Goal: Task Accomplishment & Management: Manage account settings

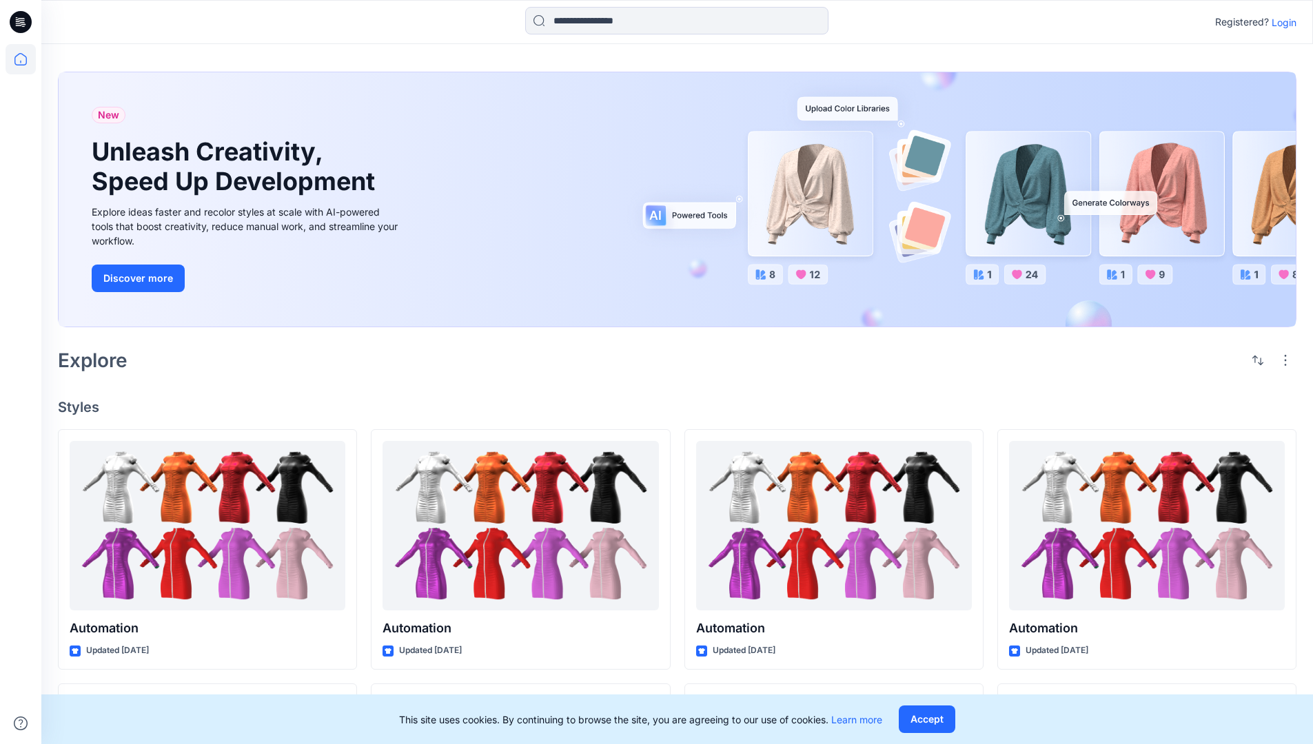
click at [1281, 22] on p "Login" at bounding box center [1284, 22] width 25 height 14
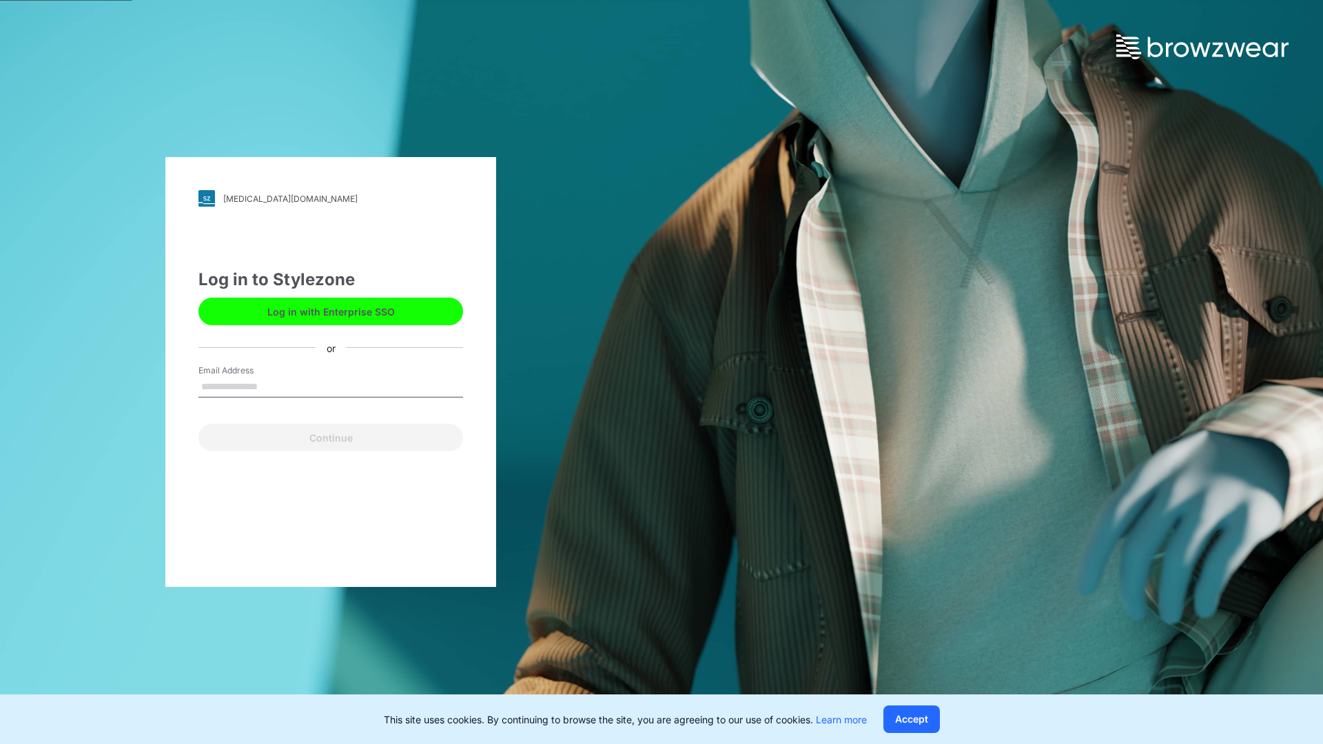
click at [272, 386] on input "Email Address" at bounding box center [331, 387] width 265 height 21
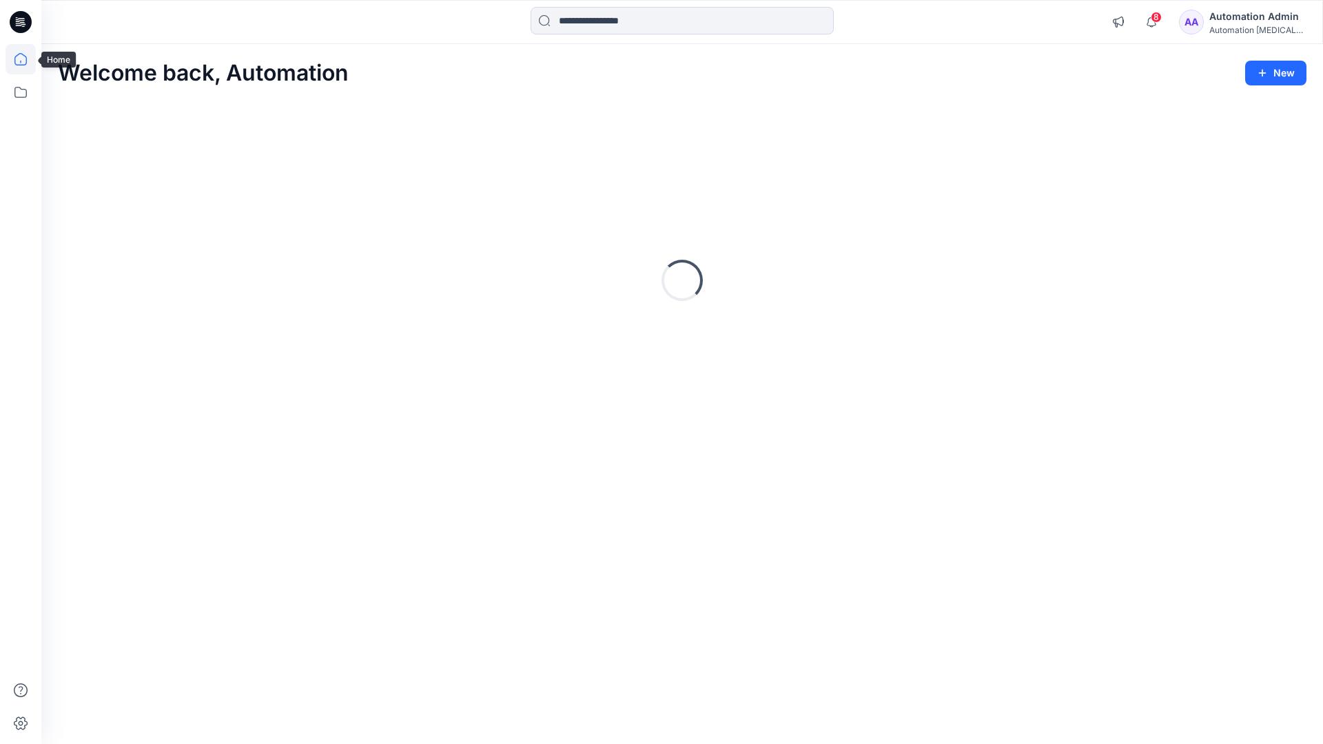
click at [26, 59] on icon at bounding box center [20, 59] width 12 height 12
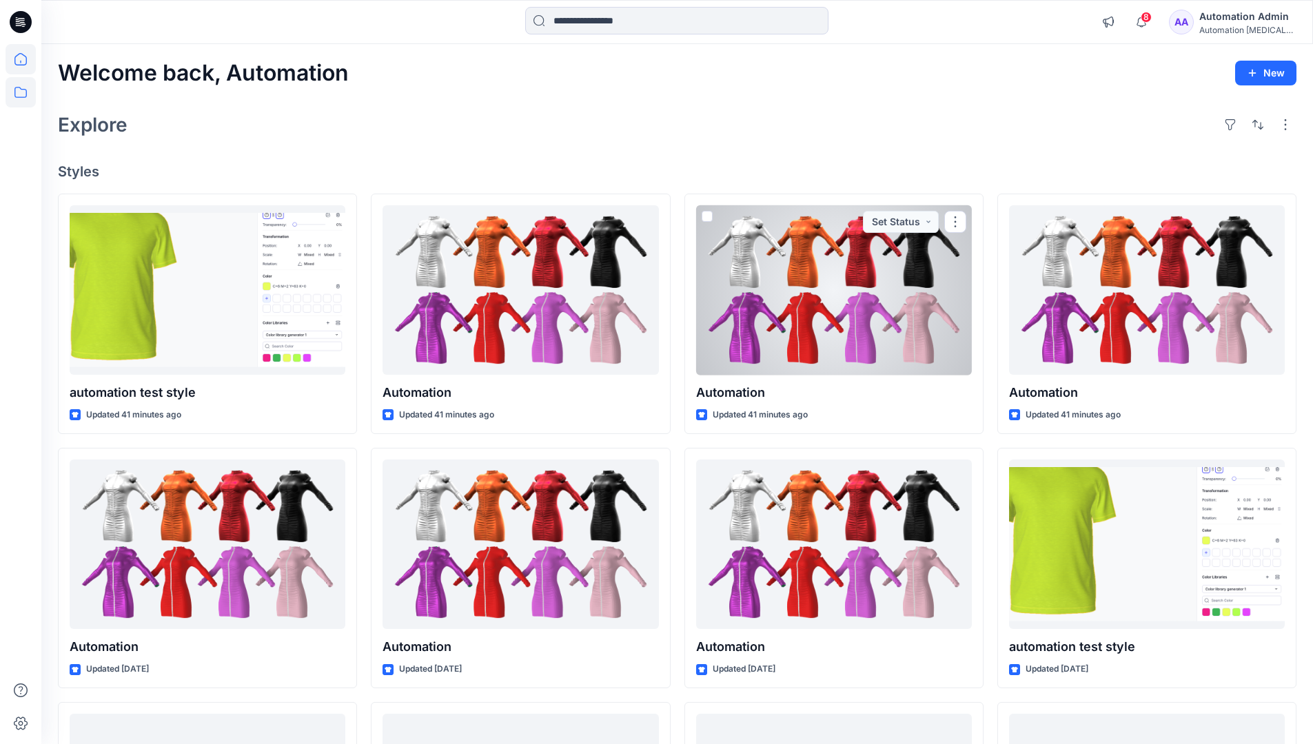
click at [18, 94] on icon at bounding box center [21, 92] width 30 height 30
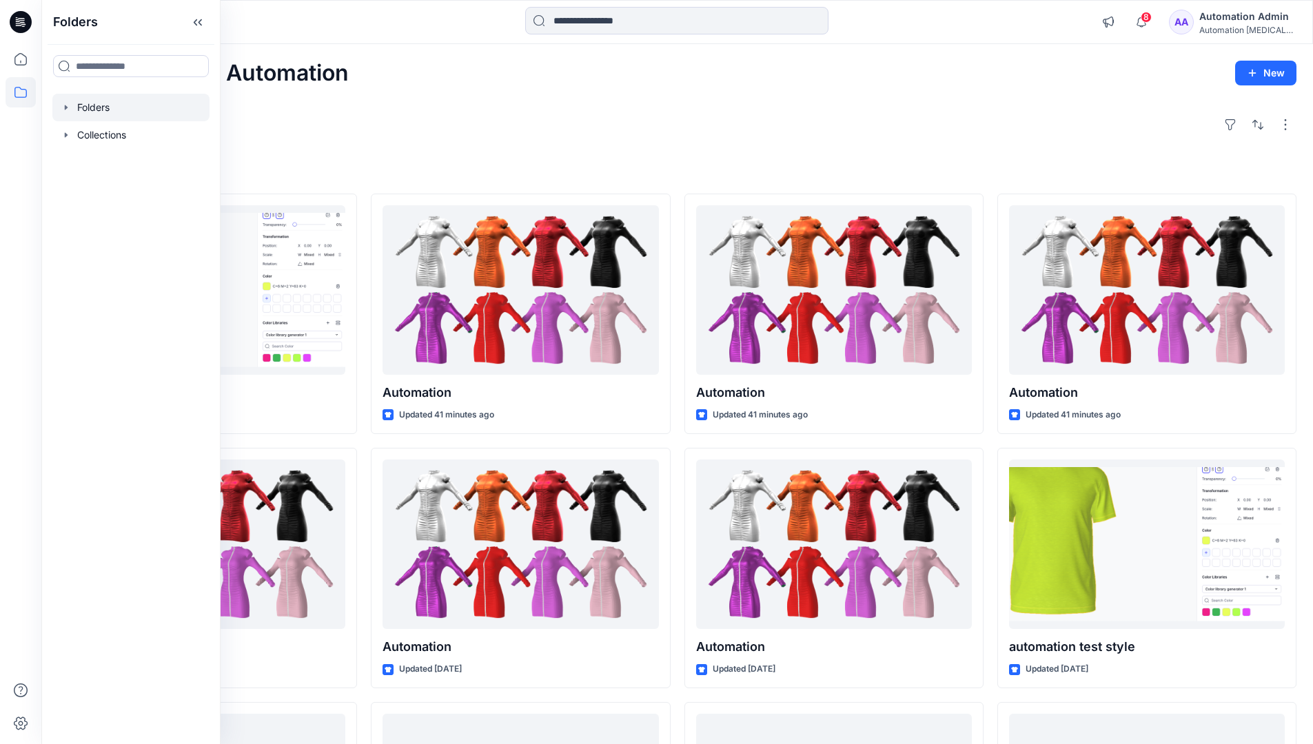
click at [125, 113] on div at bounding box center [130, 108] width 157 height 28
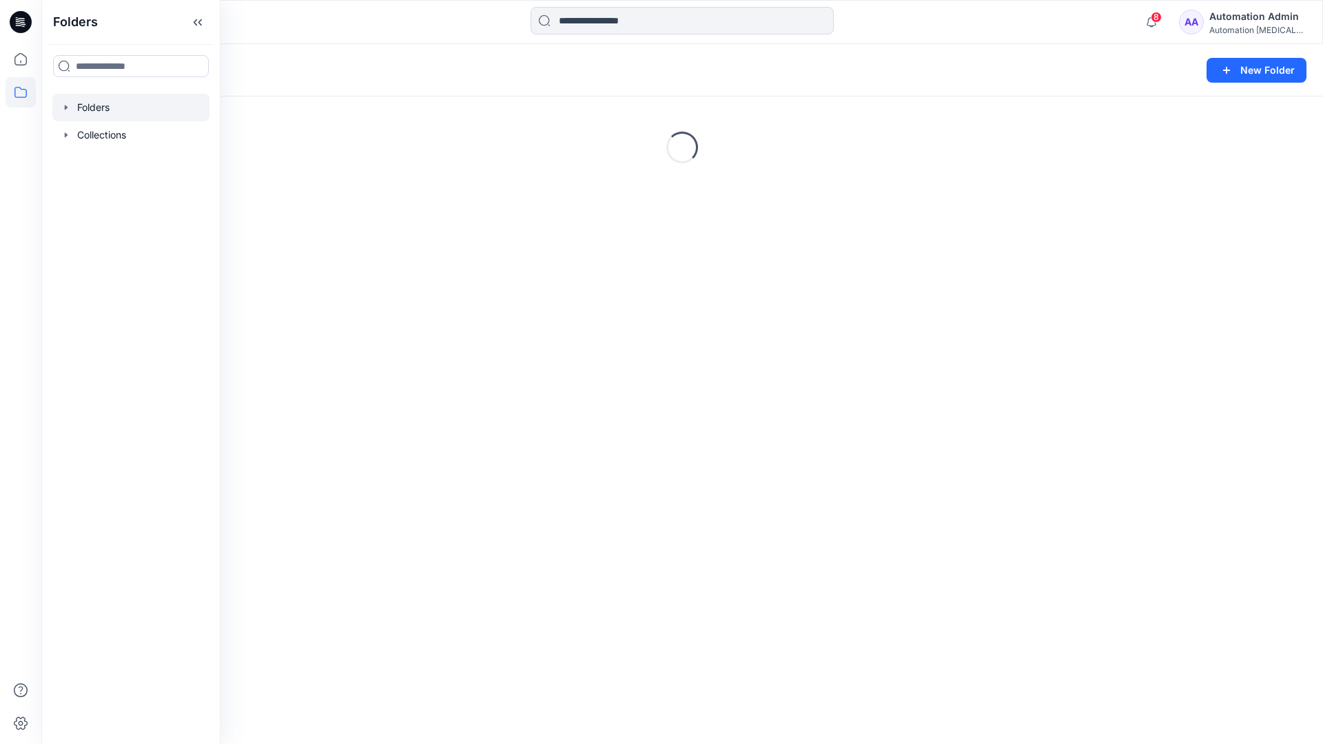
click at [623, 457] on div "Folders New Folder Loading..." at bounding box center [682, 394] width 1282 height 700
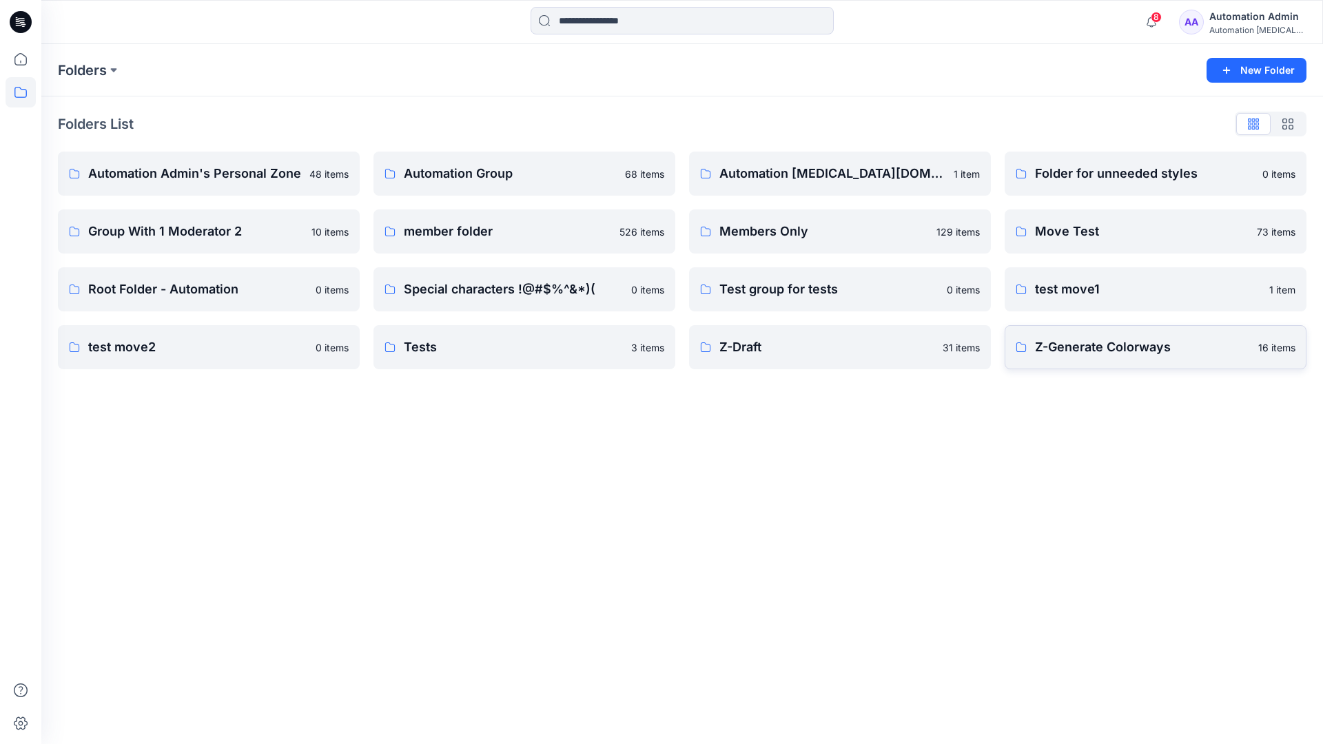
click at [1077, 353] on p "Z-Generate Colorways" at bounding box center [1142, 347] width 215 height 19
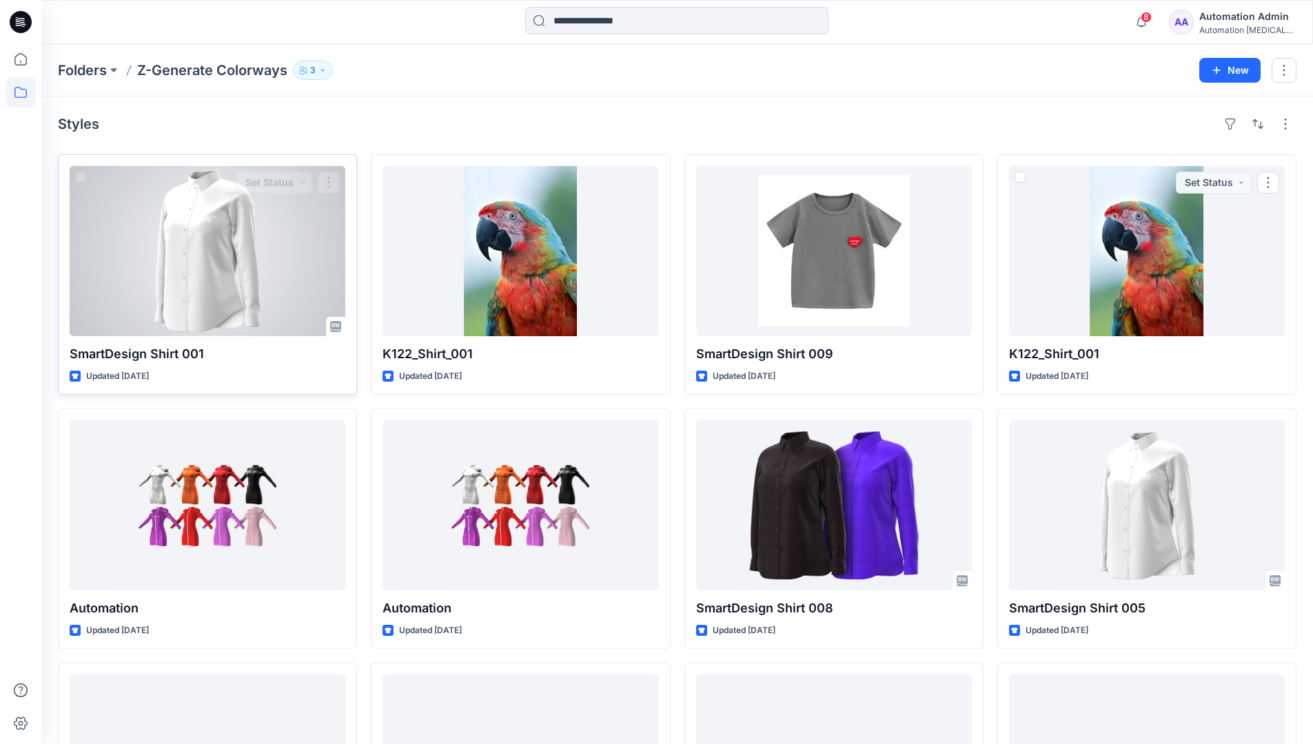
click at [269, 244] on div at bounding box center [208, 251] width 276 height 170
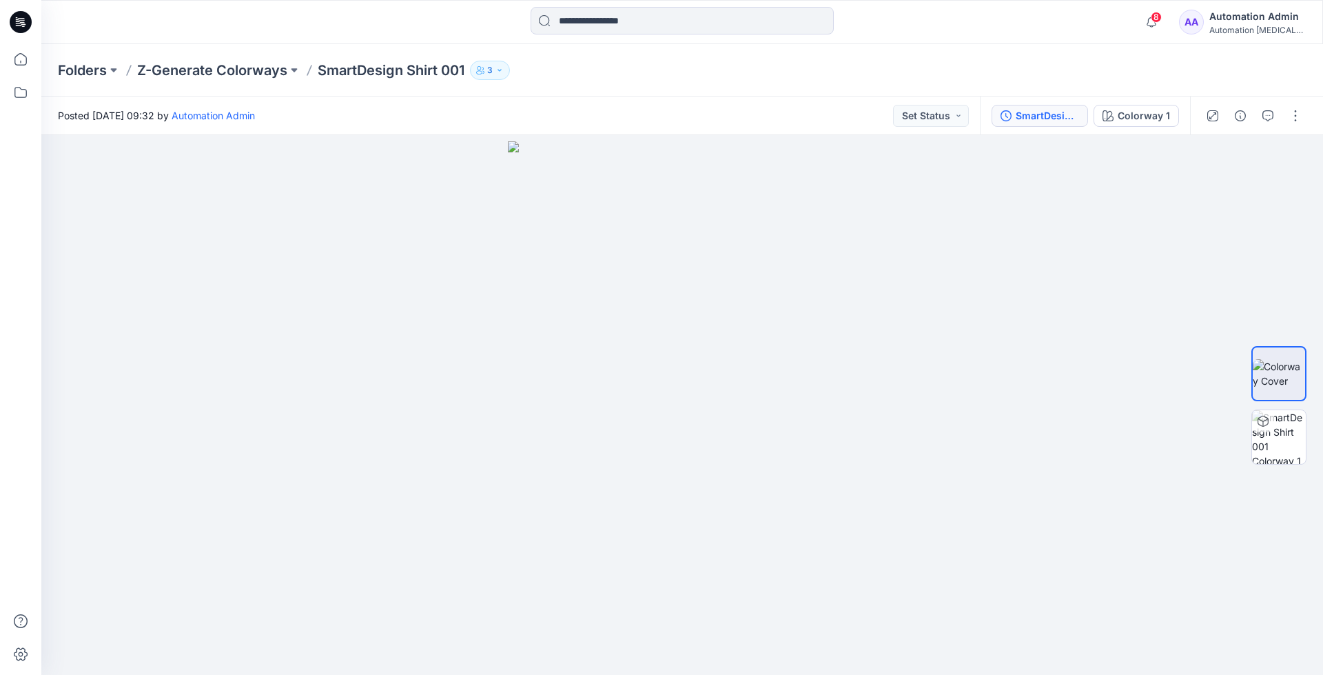
click at [1040, 115] on div "SmartDesign Shirt 001" at bounding box center [1047, 115] width 63 height 15
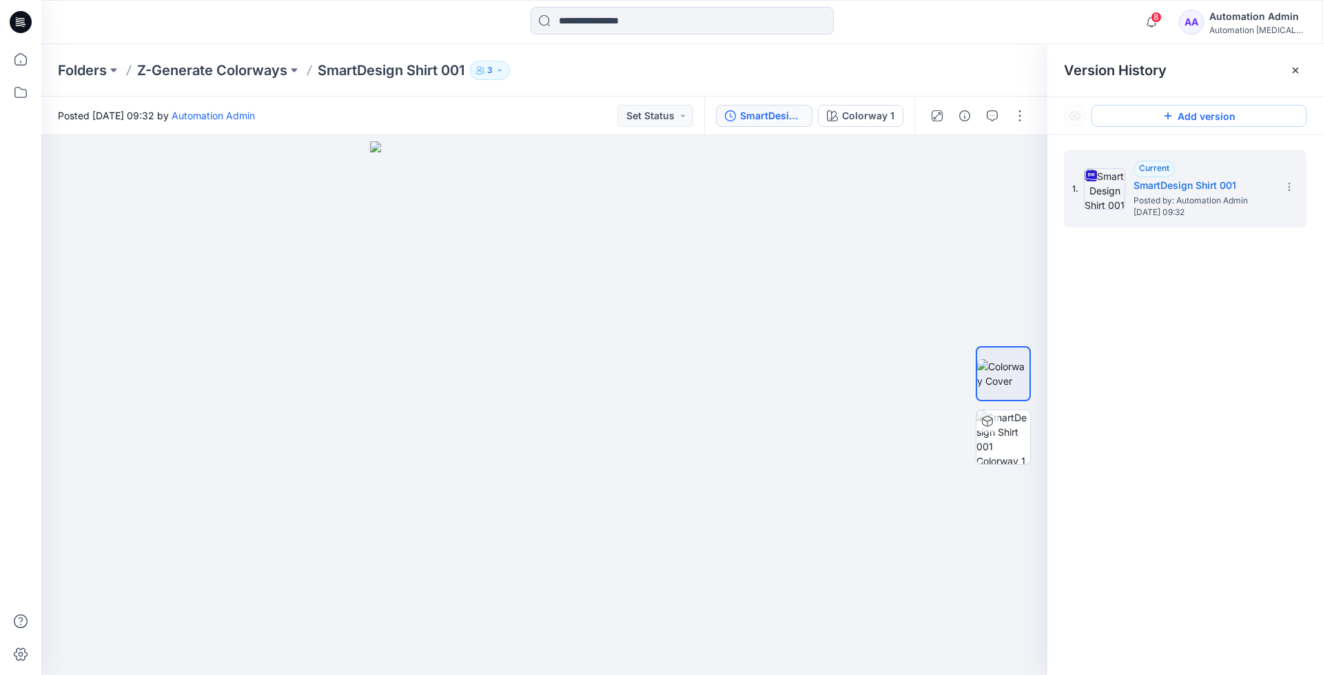
click at [1179, 123] on button "Add version" at bounding box center [1199, 116] width 215 height 22
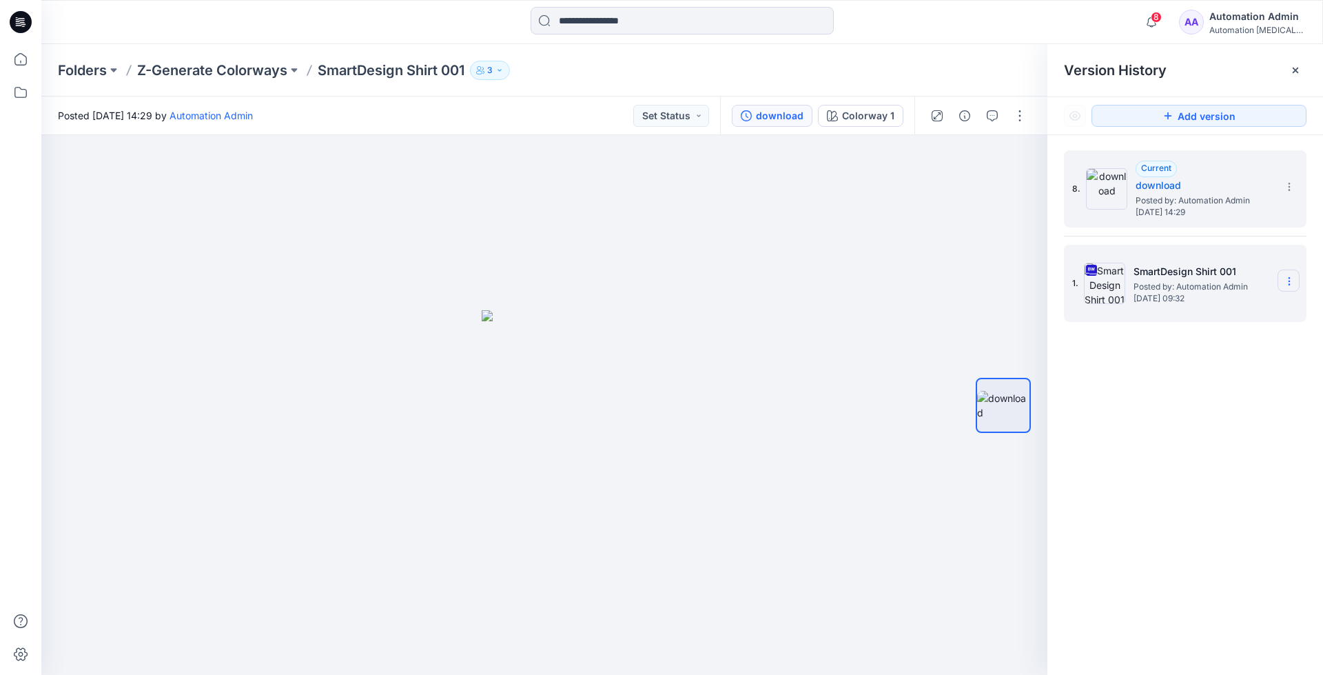
click at [1286, 280] on icon at bounding box center [1289, 281] width 11 height 11
click at [1223, 332] on span "Restore Version" at bounding box center [1197, 335] width 70 height 17
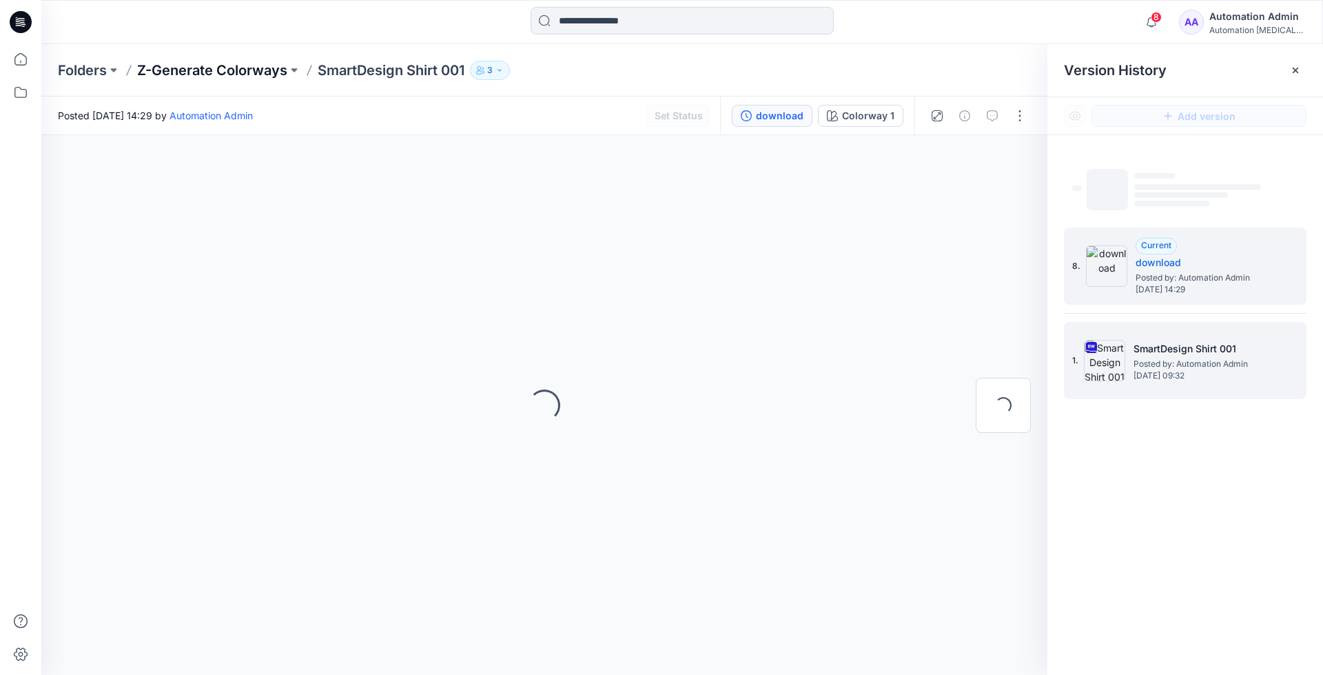
click at [245, 70] on p "Z-Generate Colorways" at bounding box center [212, 70] width 150 height 19
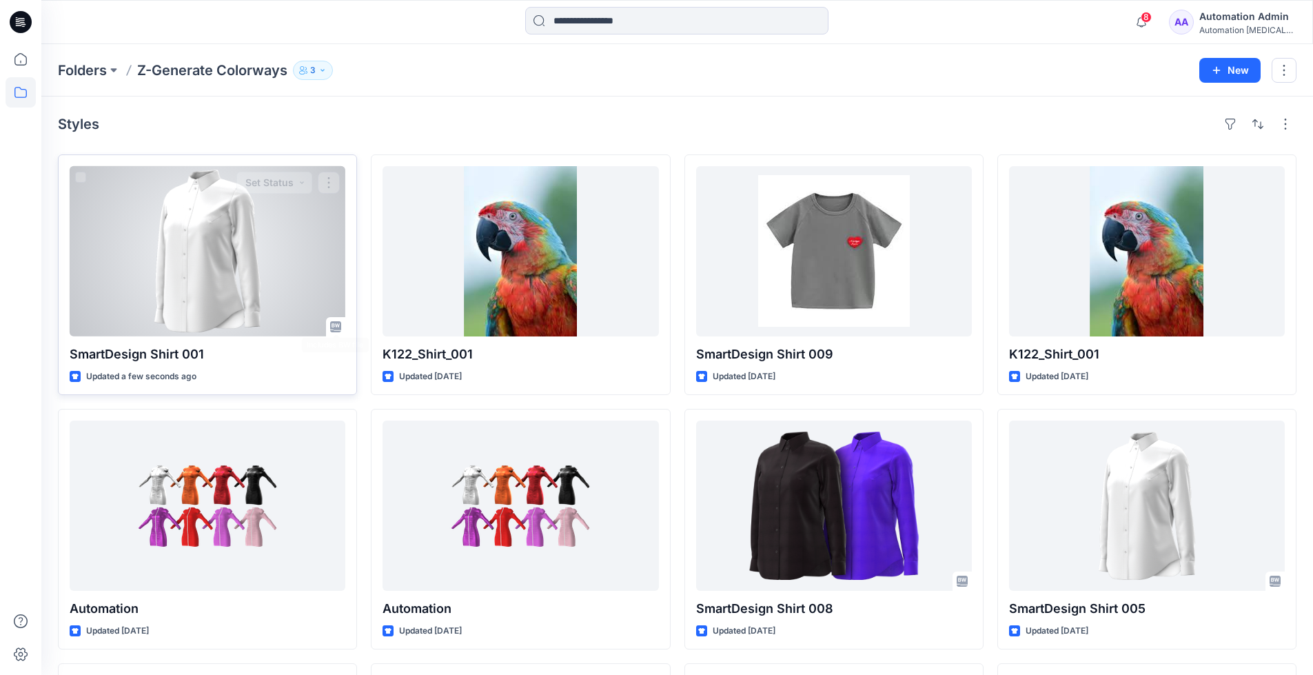
click at [332, 327] on icon at bounding box center [335, 326] width 11 height 11
click at [246, 258] on div at bounding box center [208, 251] width 276 height 170
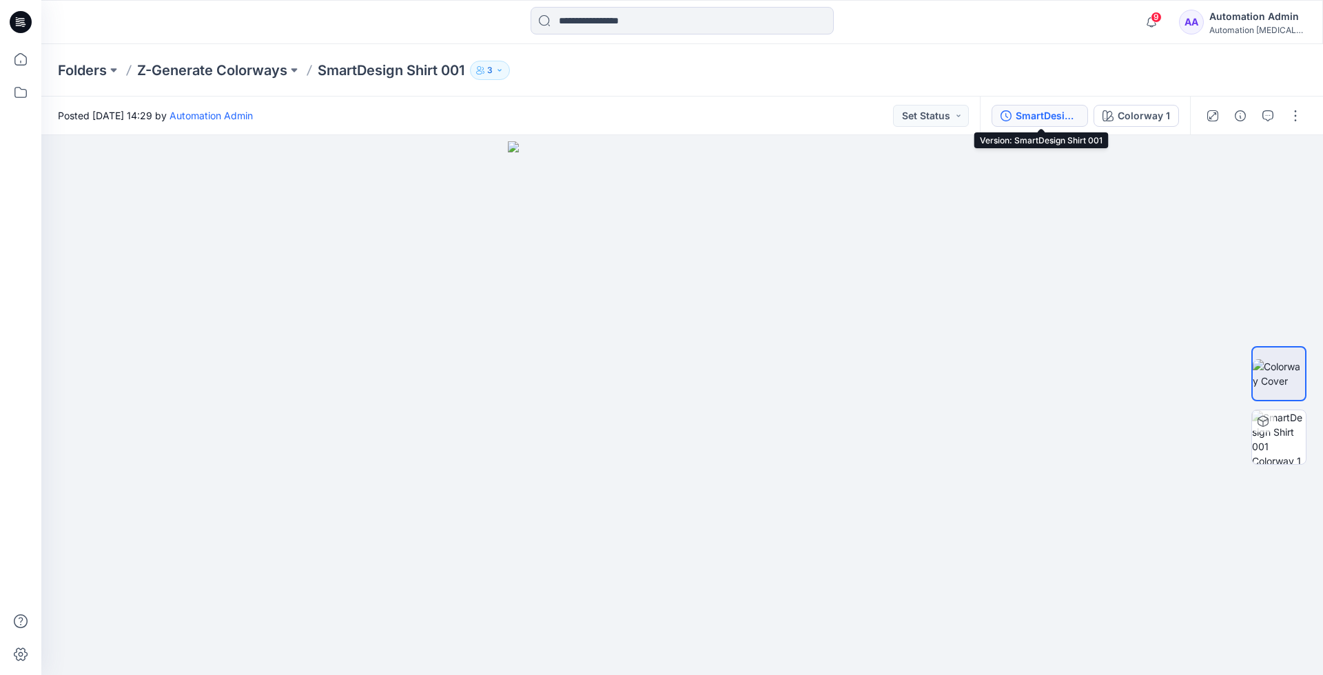
click at [1031, 115] on div "SmartDesign Shirt 001" at bounding box center [1047, 115] width 63 height 15
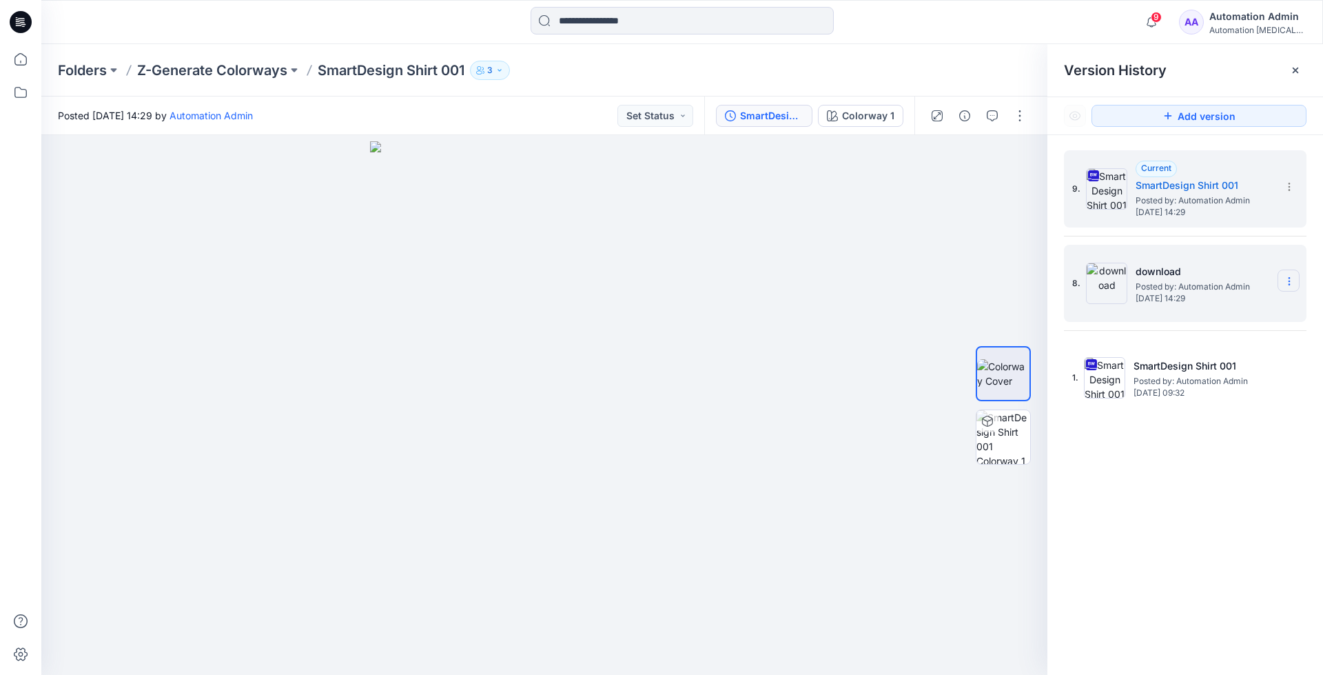
click at [1292, 287] on icon at bounding box center [1289, 281] width 11 height 11
click at [1219, 397] on span "Delete Version" at bounding box center [1194, 397] width 65 height 17
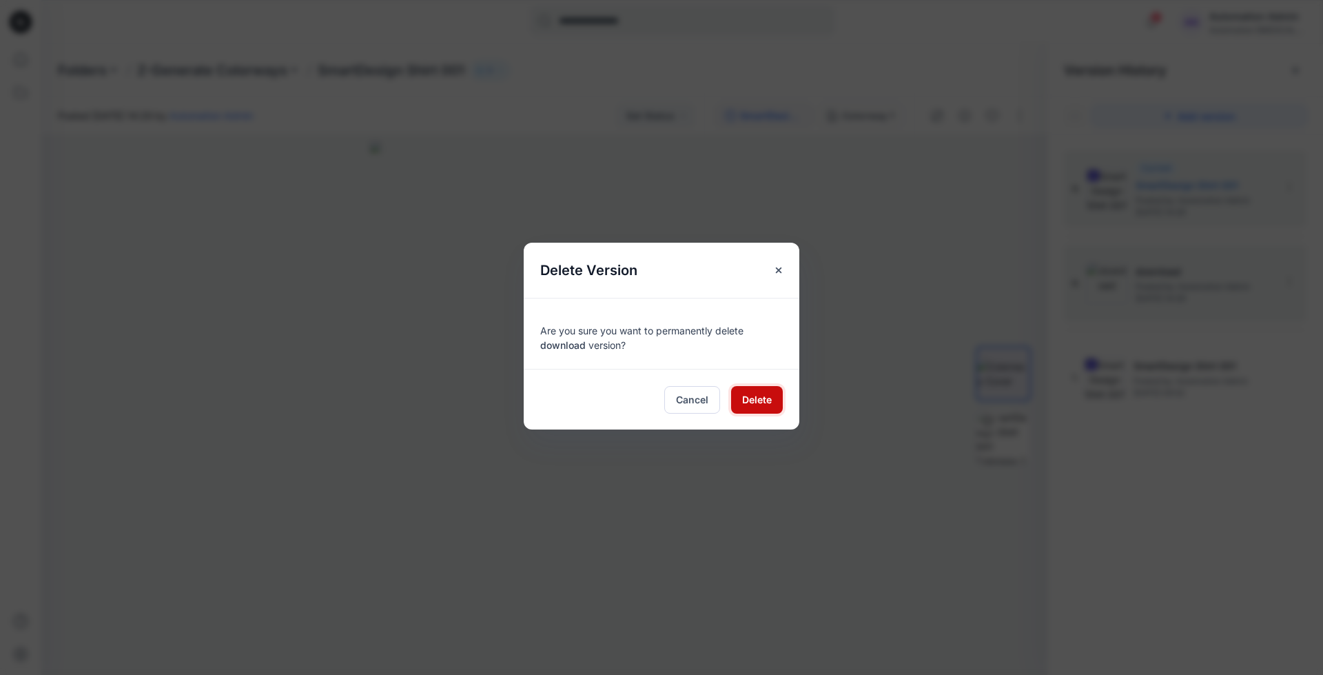
click at [764, 396] on span "Delete" at bounding box center [757, 399] width 30 height 14
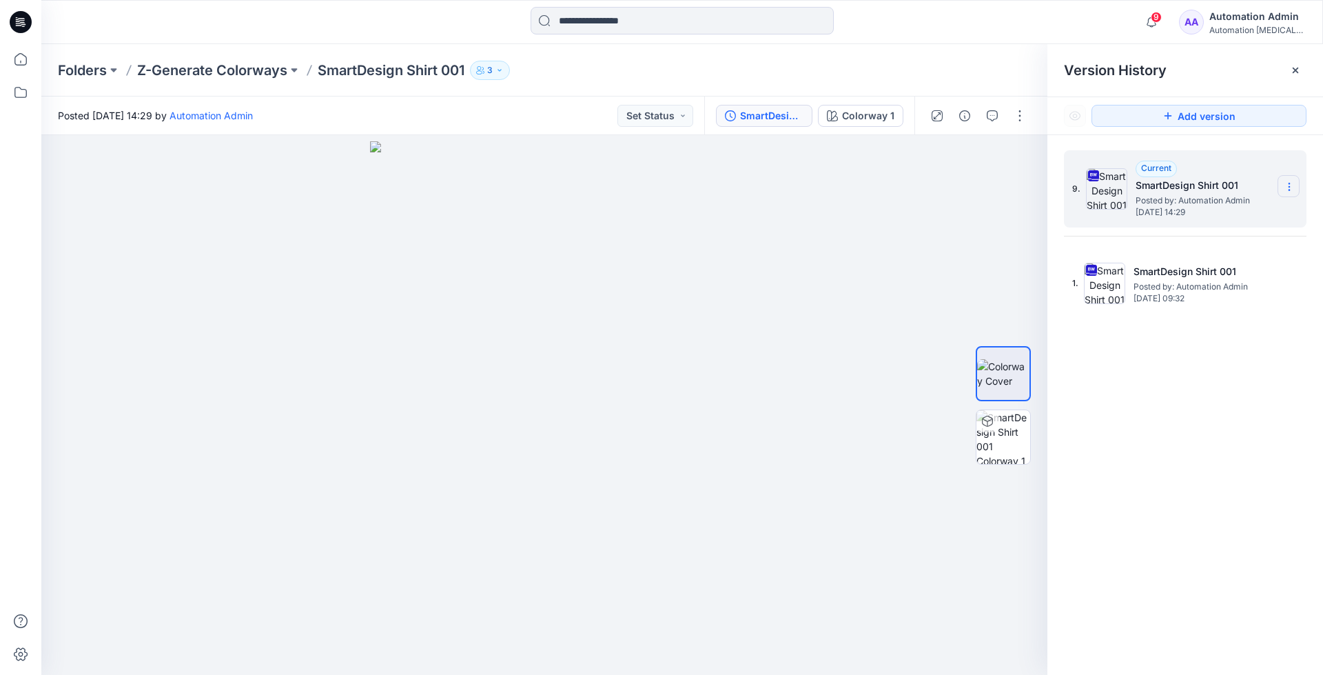
click at [1290, 190] on icon at bounding box center [1289, 186] width 11 height 11
click at [1229, 300] on div "Delete Version" at bounding box center [1216, 303] width 160 height 28
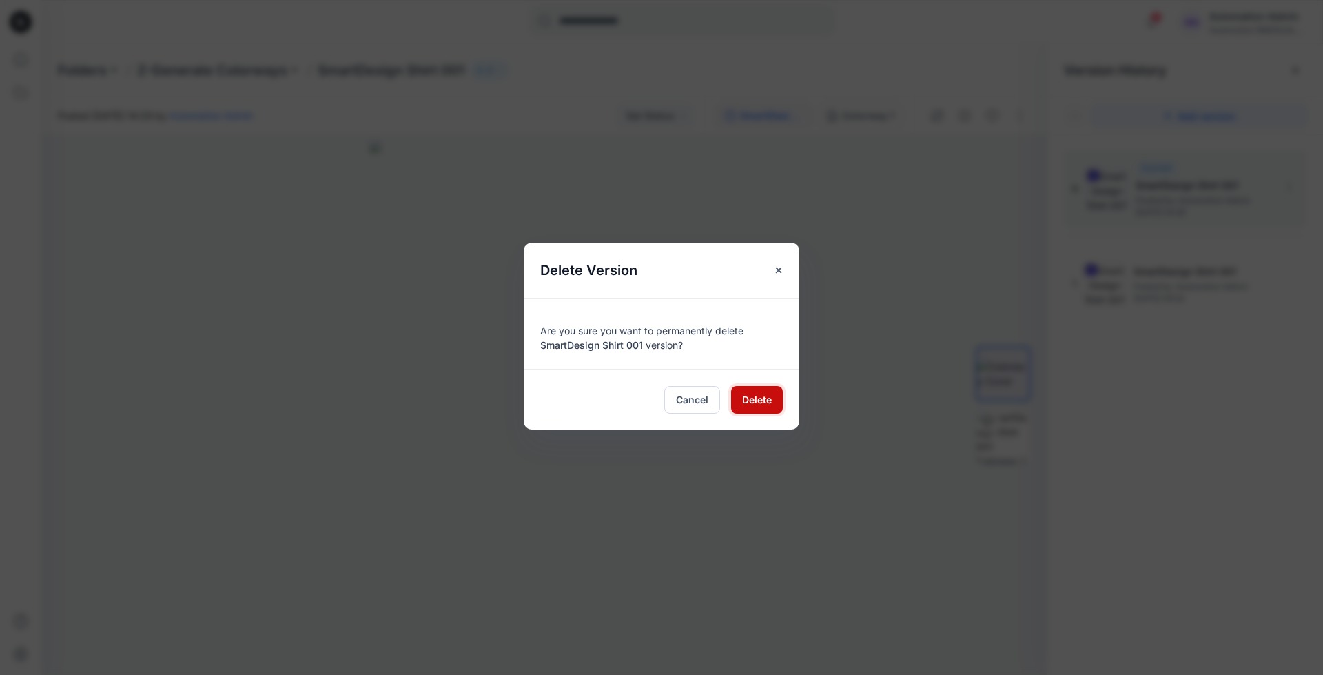
click at [764, 396] on span "Delete" at bounding box center [757, 399] width 30 height 14
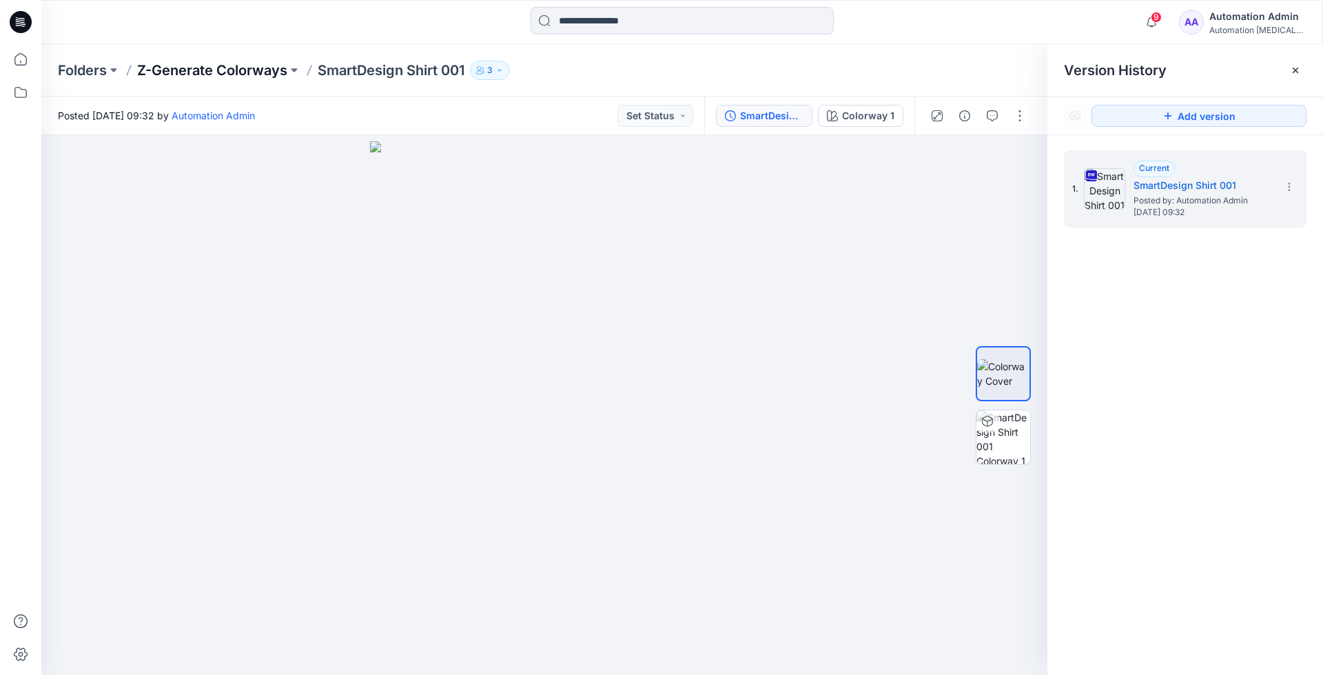
click at [227, 69] on p "Z-Generate Colorways" at bounding box center [212, 70] width 150 height 19
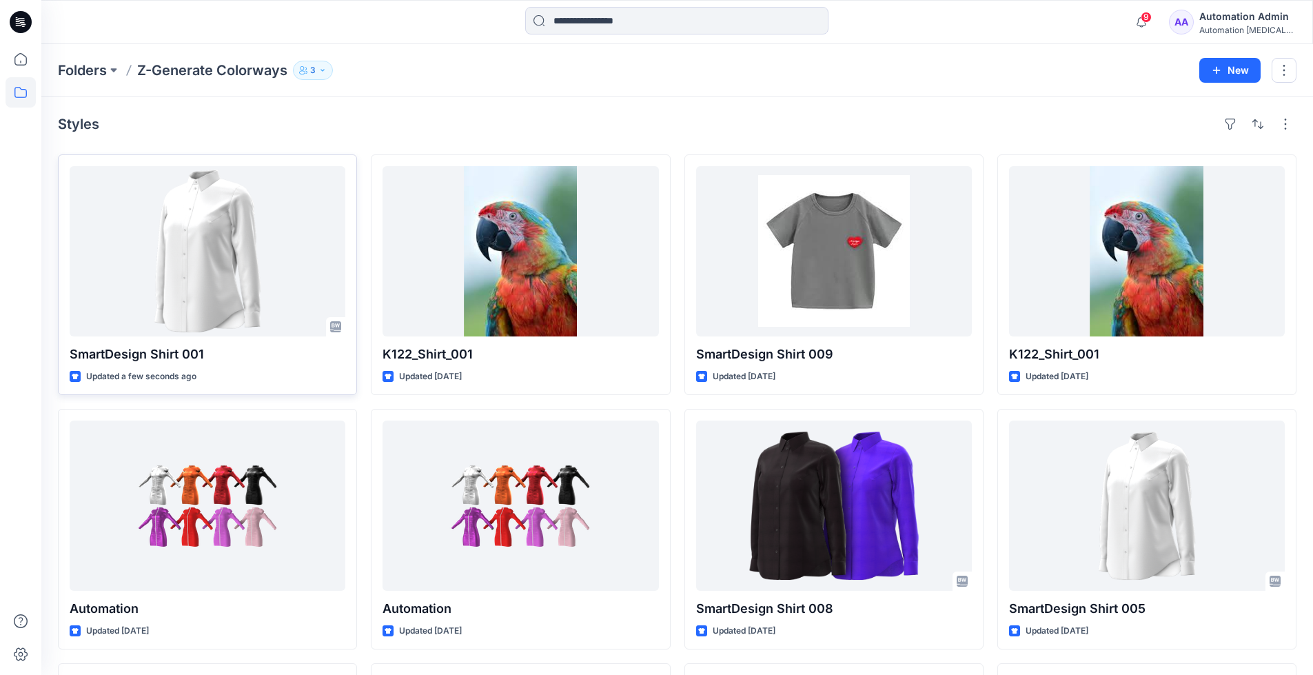
click at [337, 329] on icon at bounding box center [335, 326] width 11 height 11
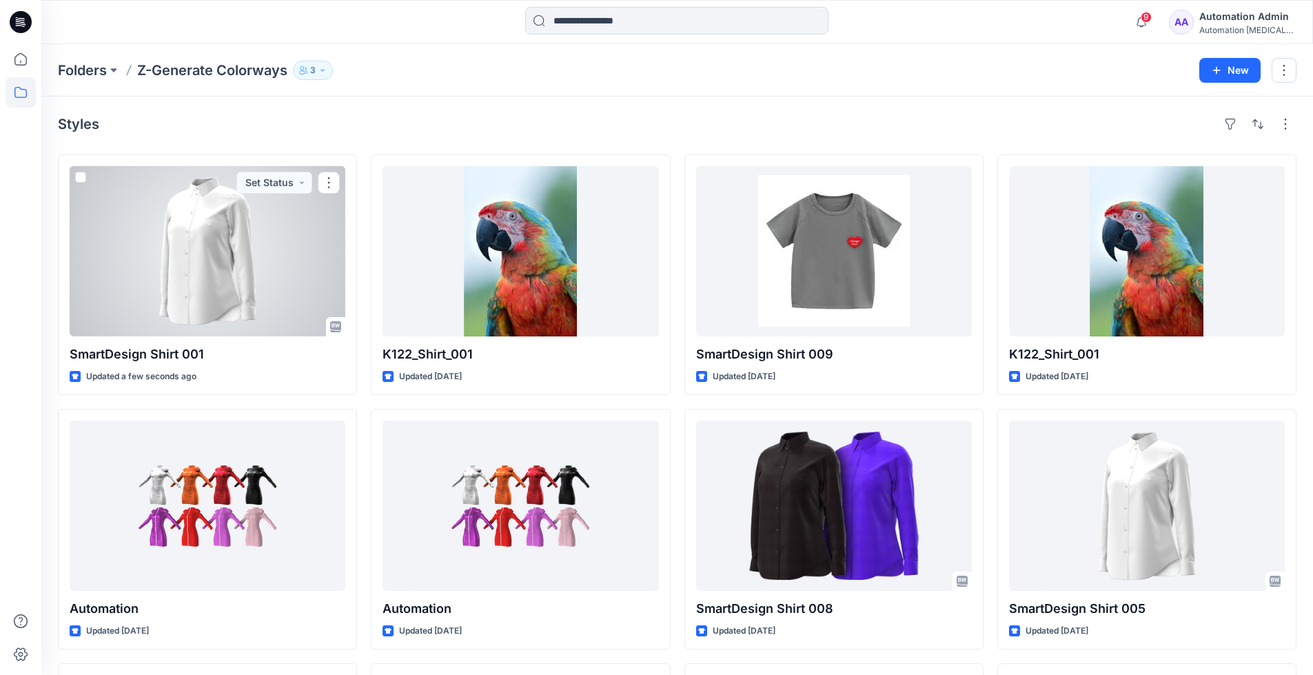
click at [1231, 32] on div "Automation [MEDICAL_DATA]..." at bounding box center [1247, 30] width 97 height 10
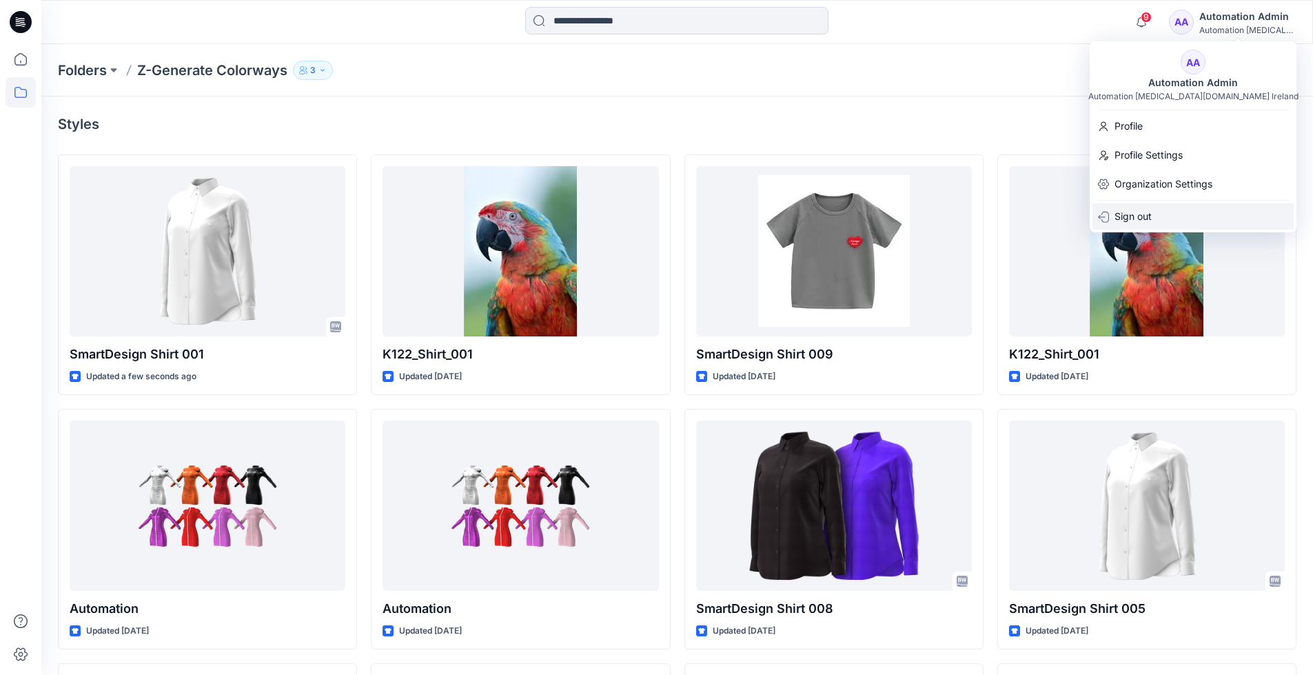
click at [1190, 214] on div "Sign out" at bounding box center [1193, 216] width 201 height 26
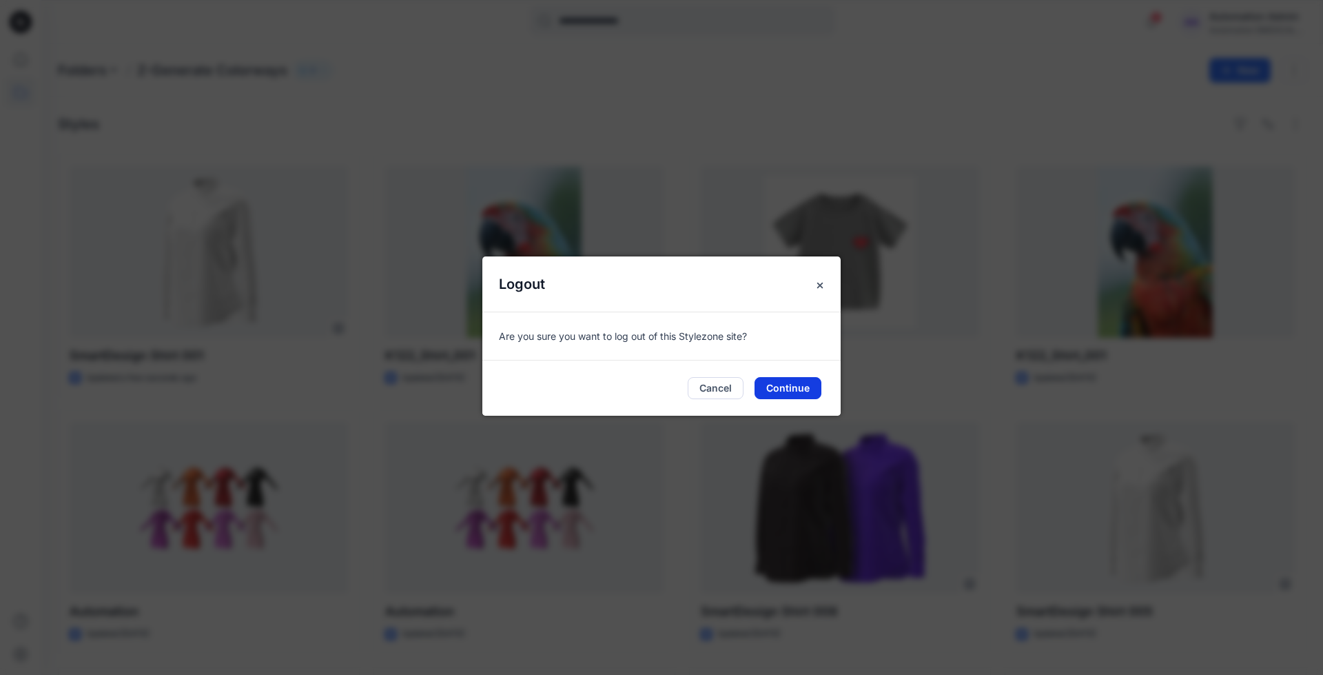
click at [802, 387] on button "Continue" at bounding box center [788, 388] width 67 height 22
